Goal: Information Seeking & Learning: Learn about a topic

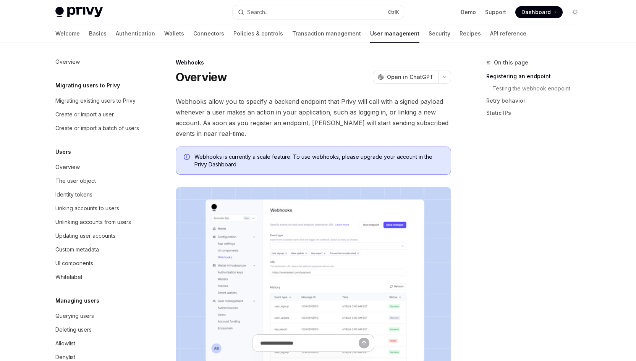
scroll to position [80, 0]
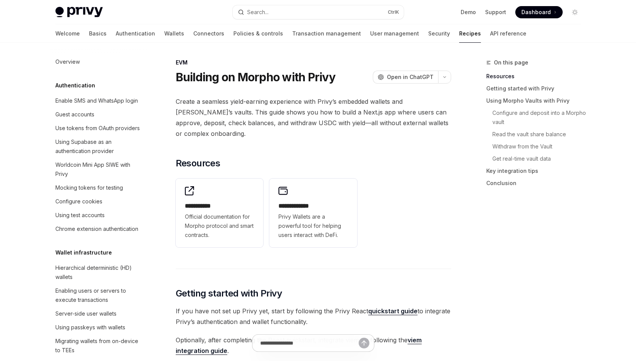
scroll to position [1092, 0]
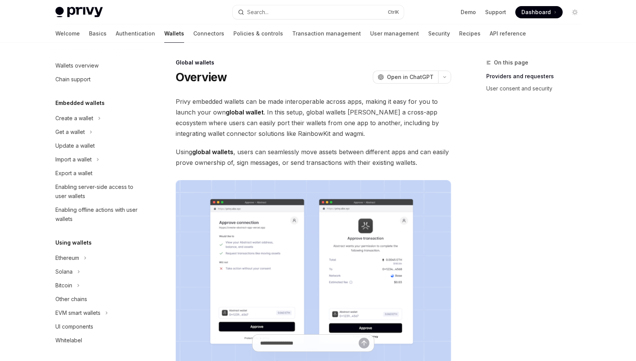
scroll to position [295, 0]
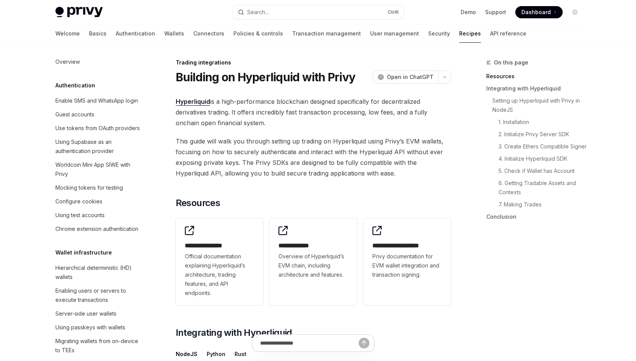
scroll to position [751, 0]
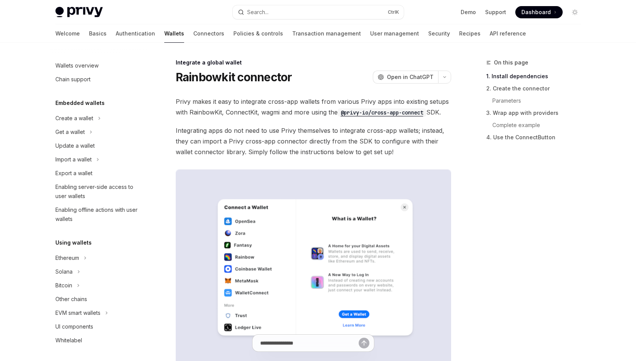
scroll to position [391, 0]
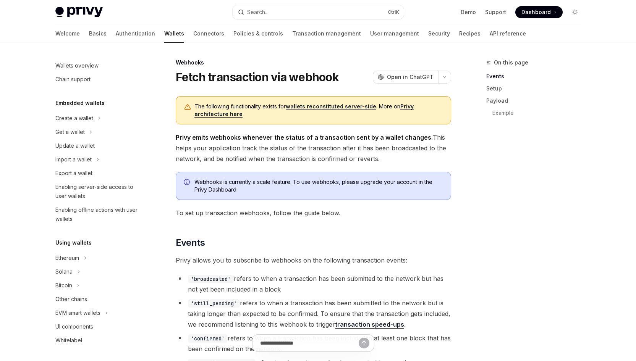
scroll to position [285, 0]
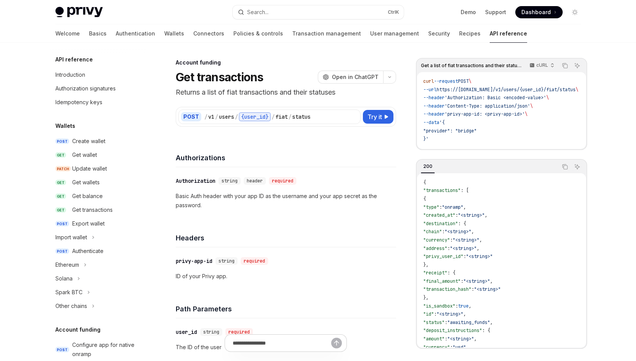
scroll to position [244, 0]
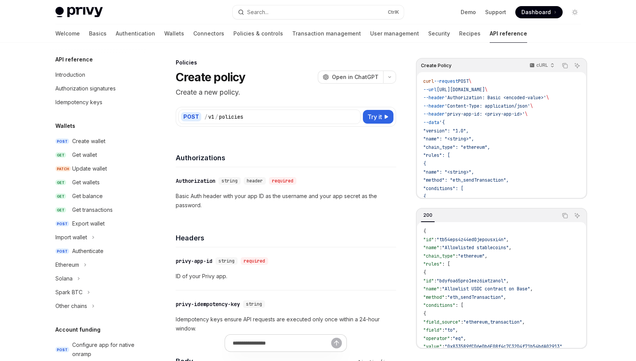
scroll to position [283, 0]
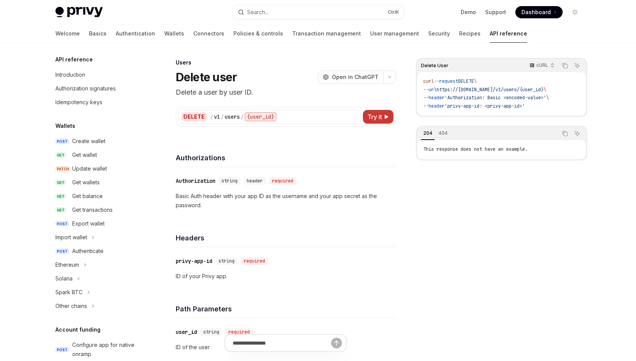
scroll to position [441, 0]
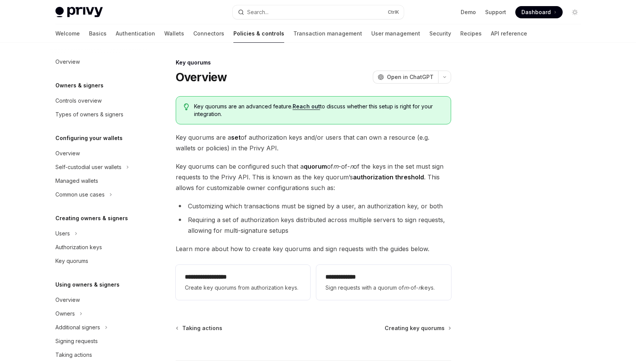
scroll to position [176, 0]
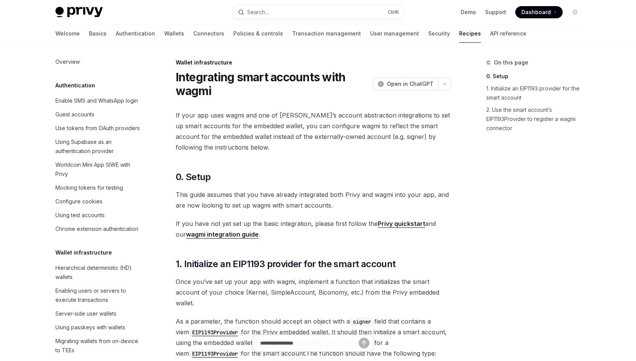
scroll to position [263, 0]
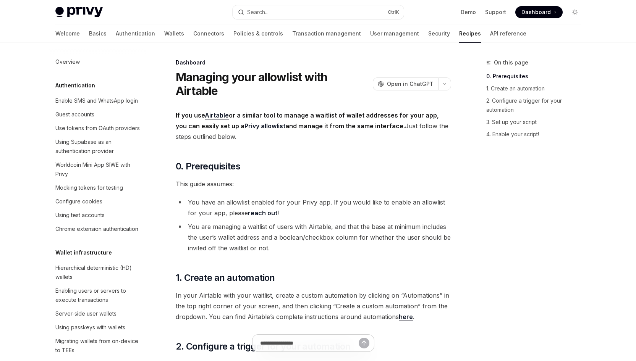
scroll to position [455, 0]
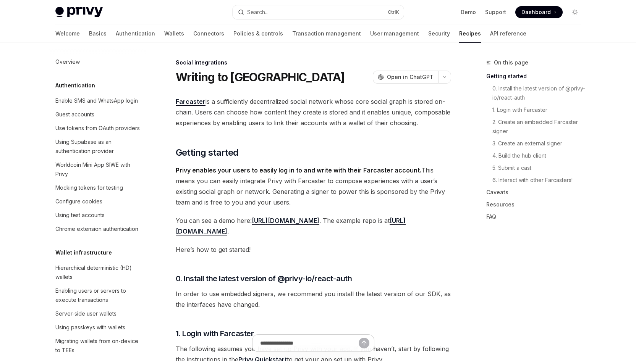
scroll to position [554, 0]
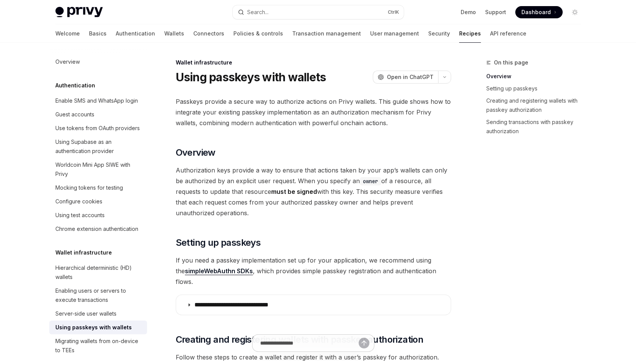
scroll to position [153, 0]
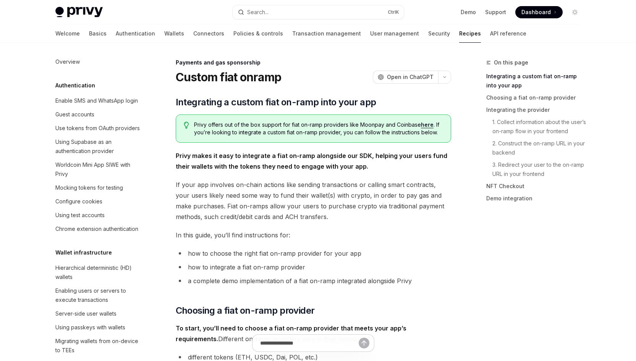
scroll to position [593, 0]
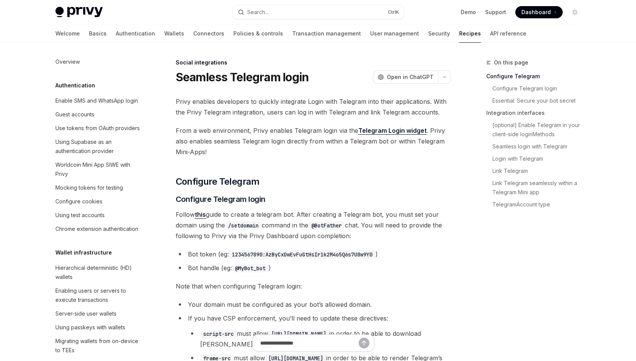
scroll to position [526, 0]
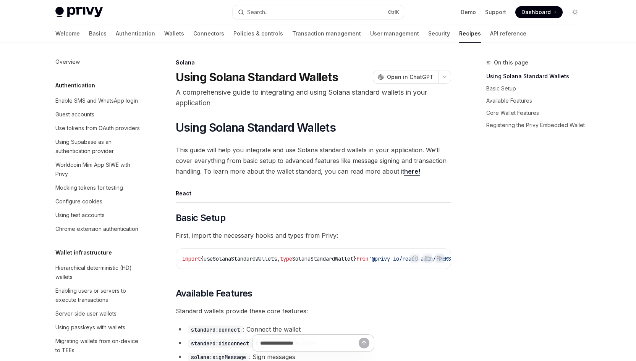
scroll to position [1200, 0]
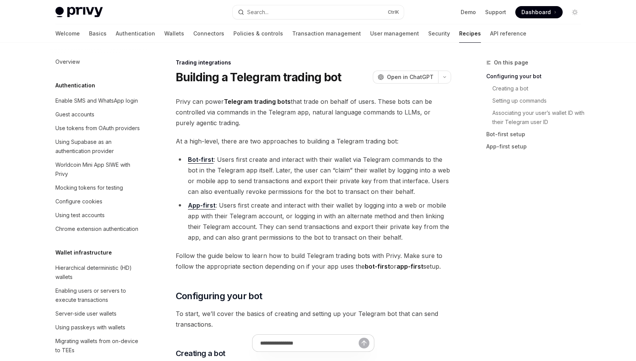
scroll to position [783, 0]
